Goal: Task Accomplishment & Management: Use online tool/utility

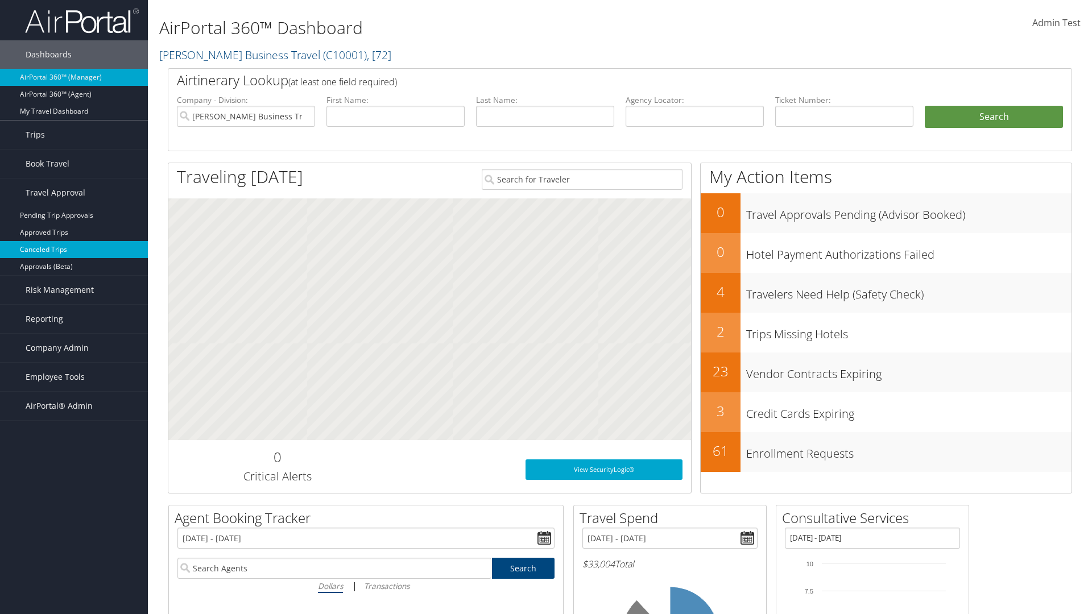
click at [74, 250] on link "Canceled Trips" at bounding box center [74, 249] width 148 height 17
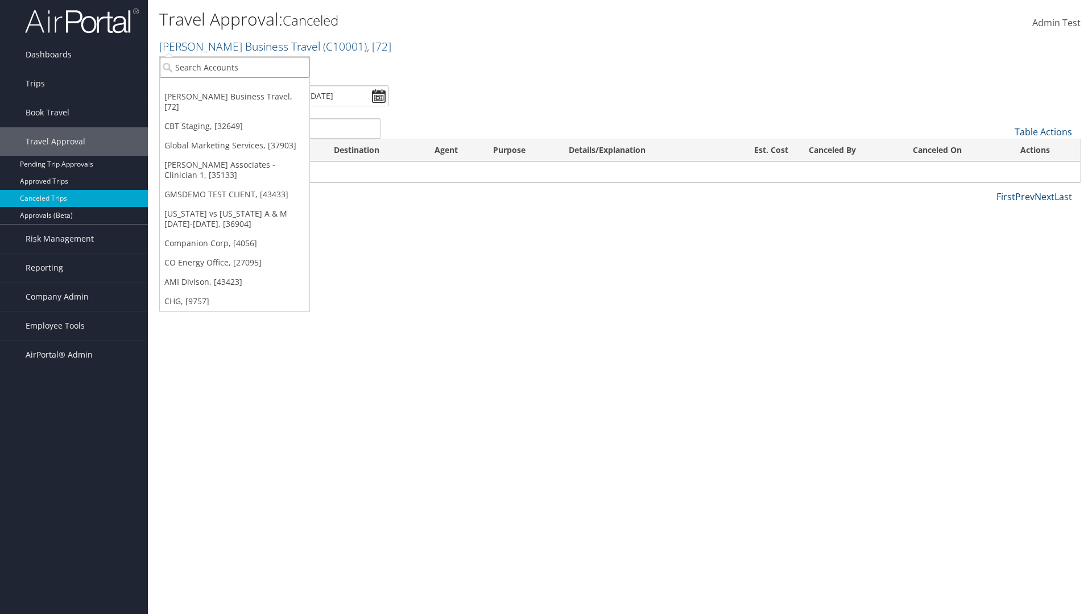
click at [234, 67] on input "search" at bounding box center [235, 67] width 150 height 21
type input "GLOBAL MARKETING SERVICES"
click at [245, 88] on div "Global Marketing Services (301946), [37903]" at bounding box center [245, 88] width 183 height 10
